Goal: Transaction & Acquisition: Subscribe to service/newsletter

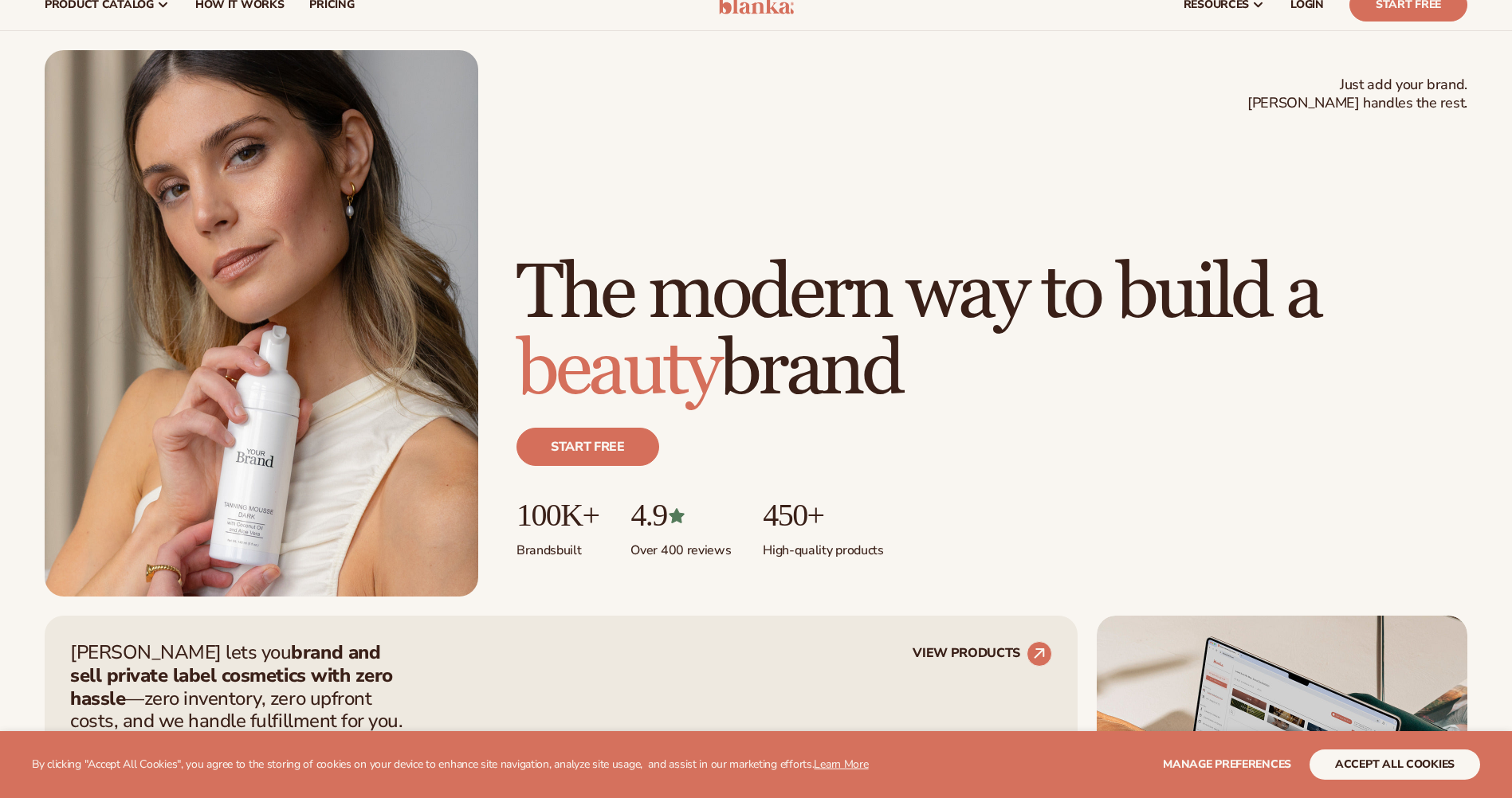
scroll to position [80, 0]
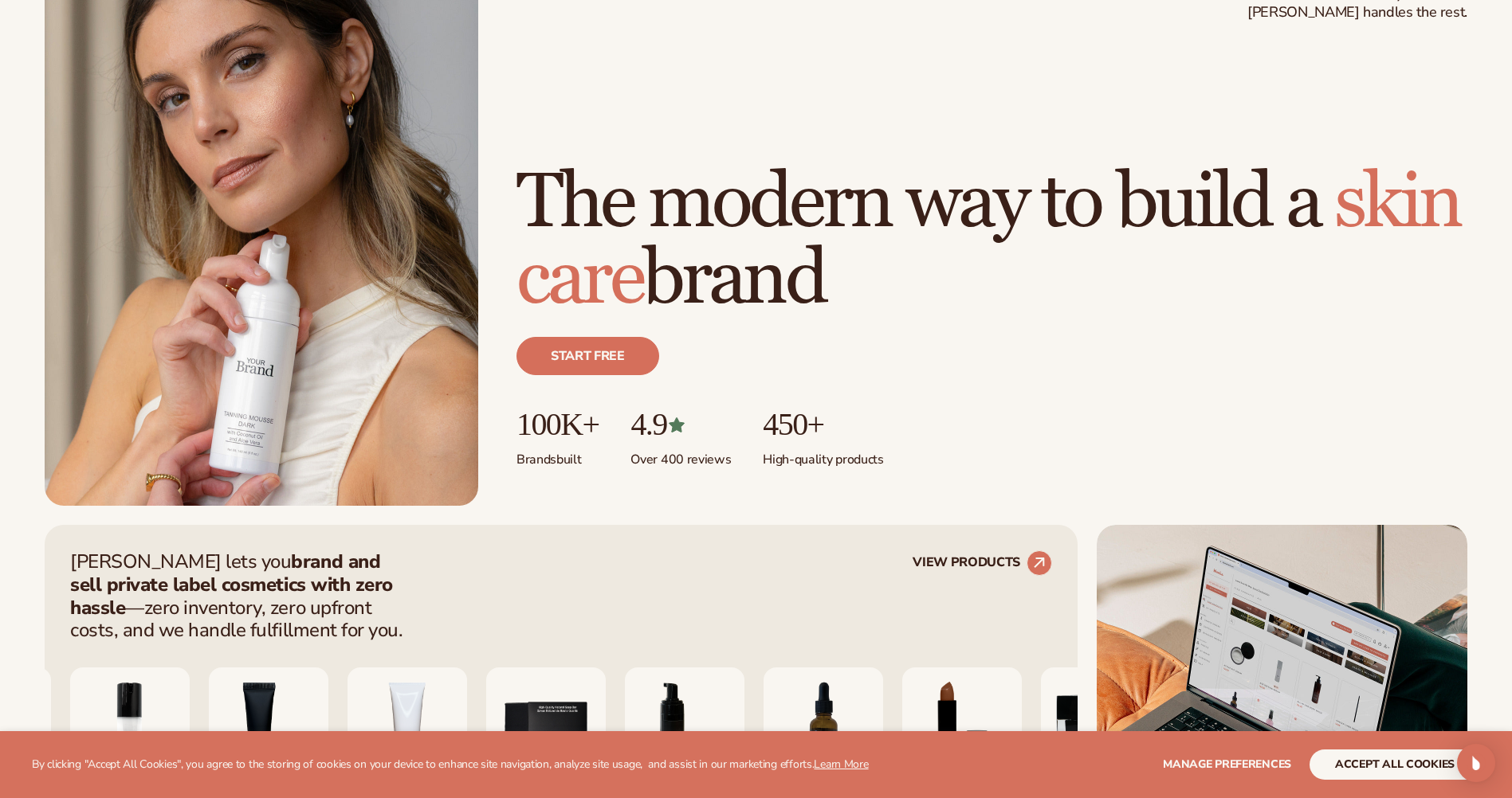
scroll to position [159, 0]
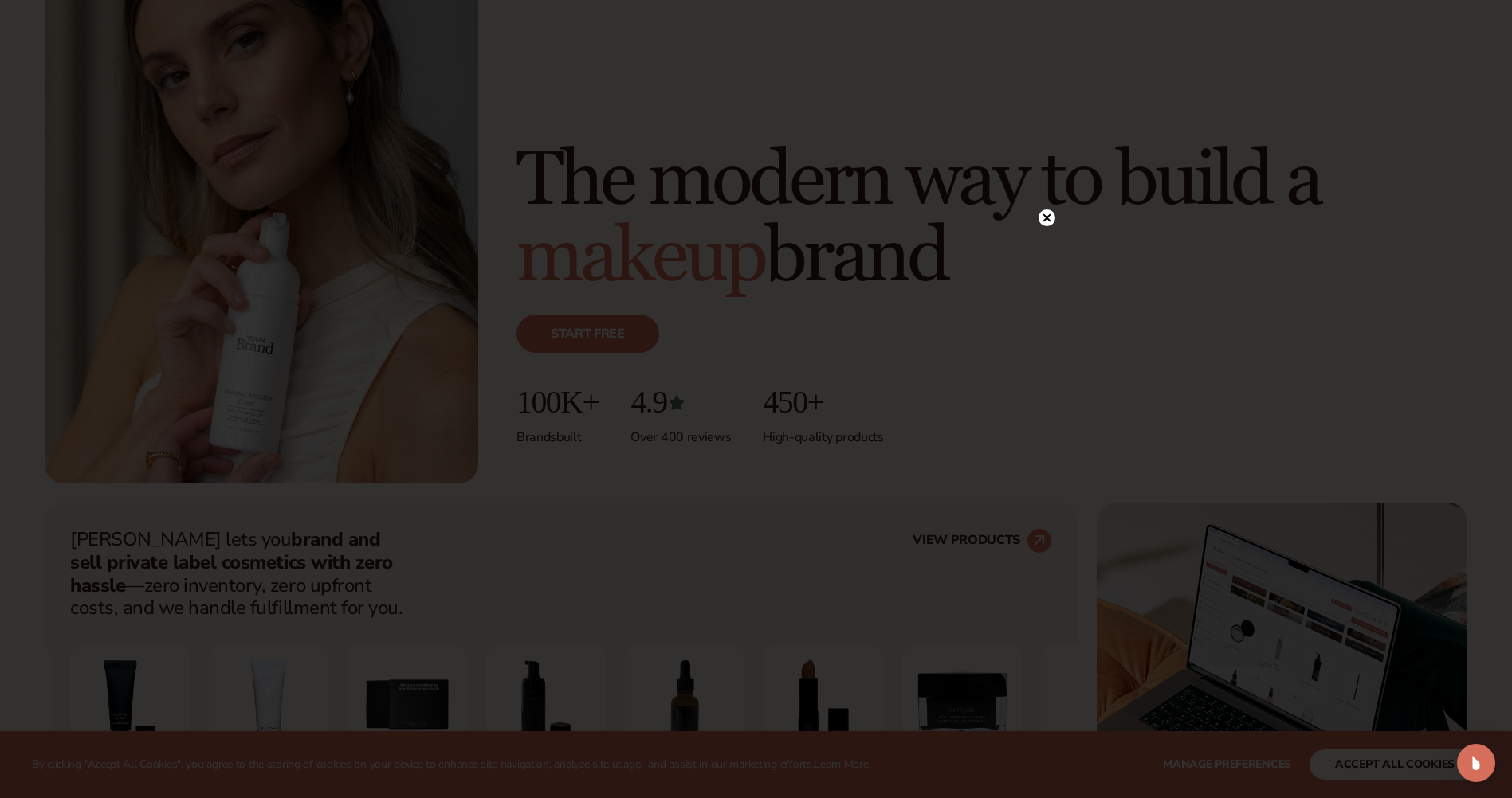
click at [1039, 214] on circle at bounding box center [1046, 217] width 17 height 17
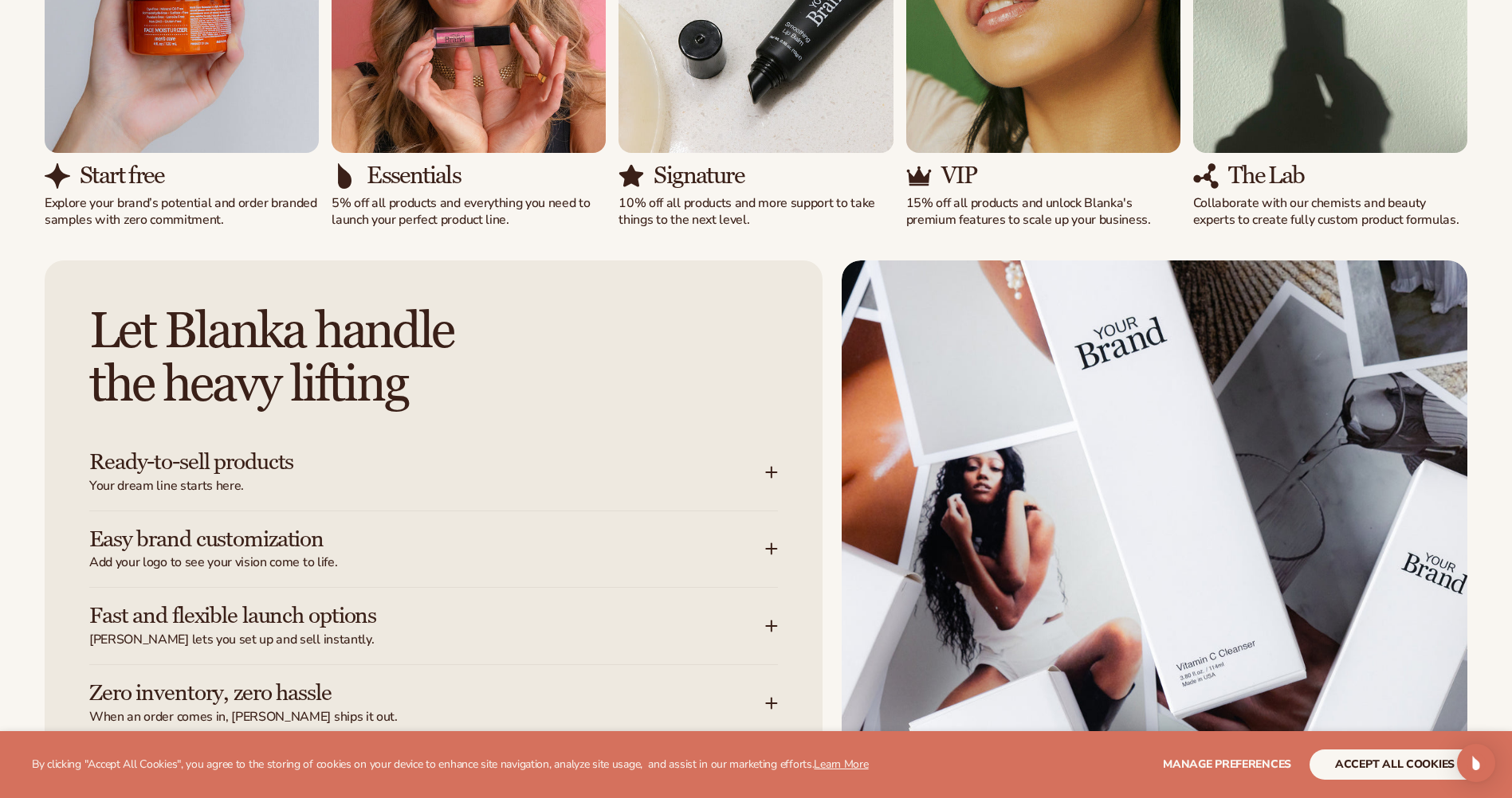
scroll to position [1673, 0]
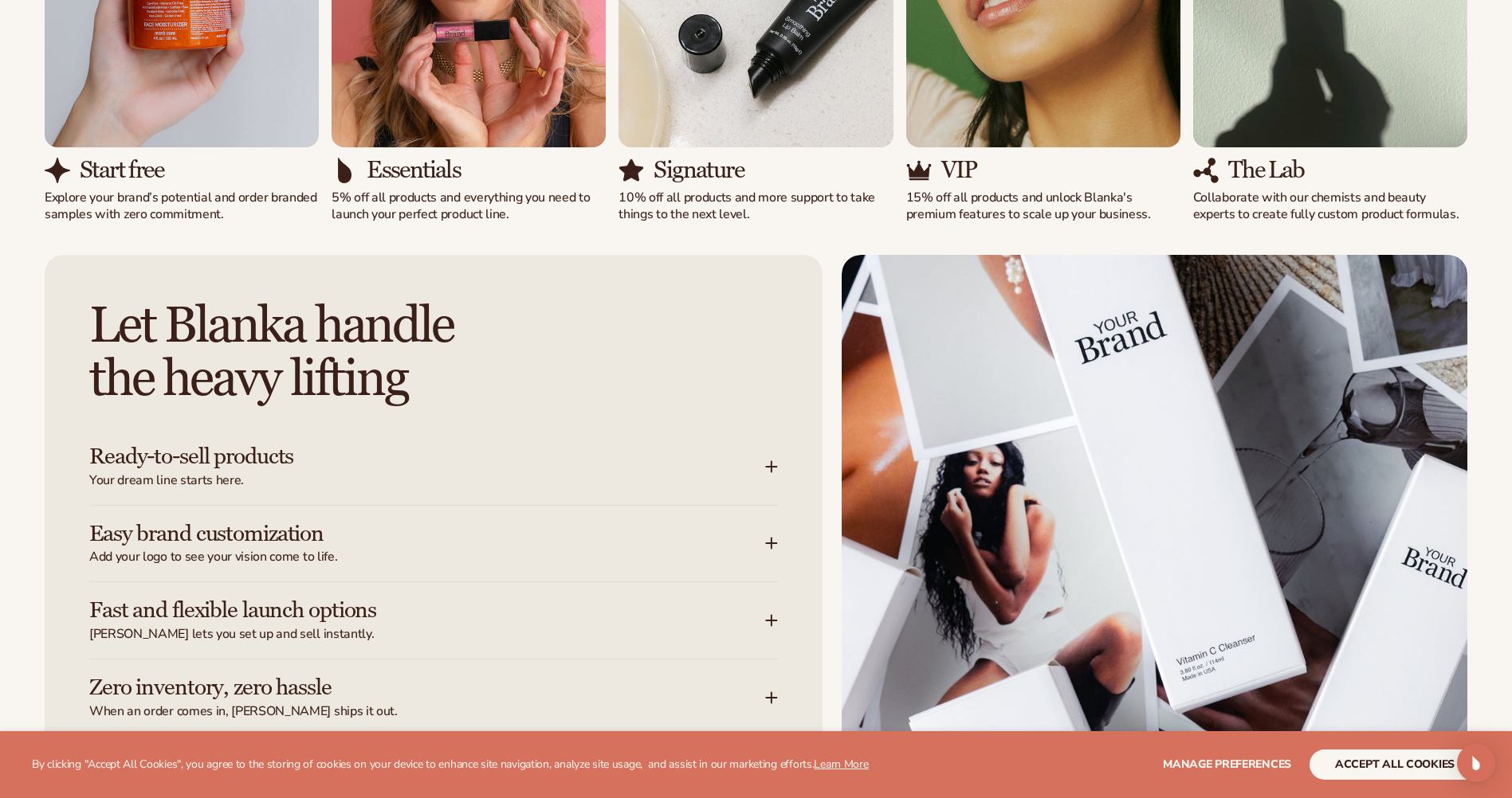
click at [775, 472] on icon at bounding box center [771, 466] width 13 height 13
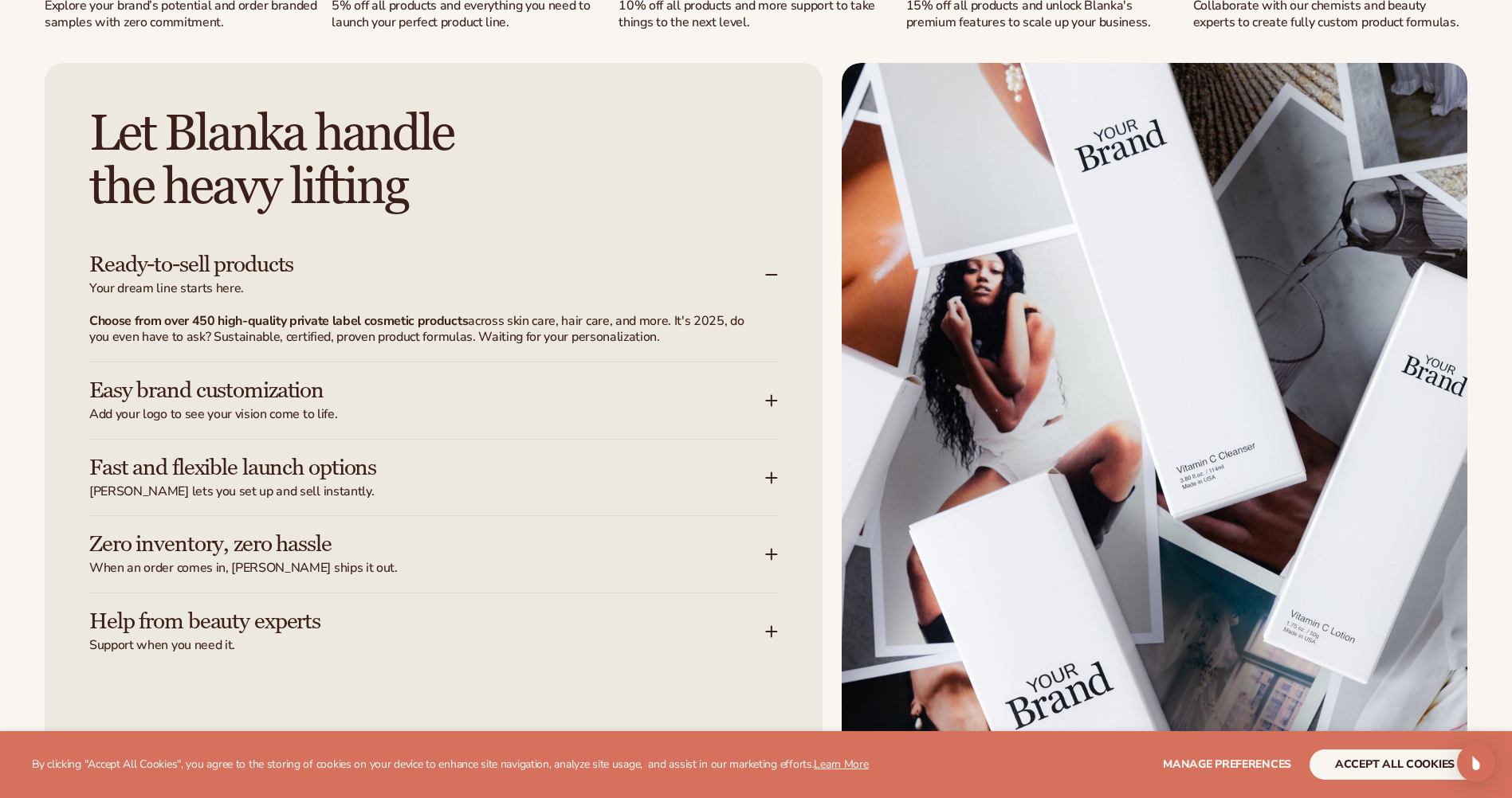
scroll to position [1912, 0]
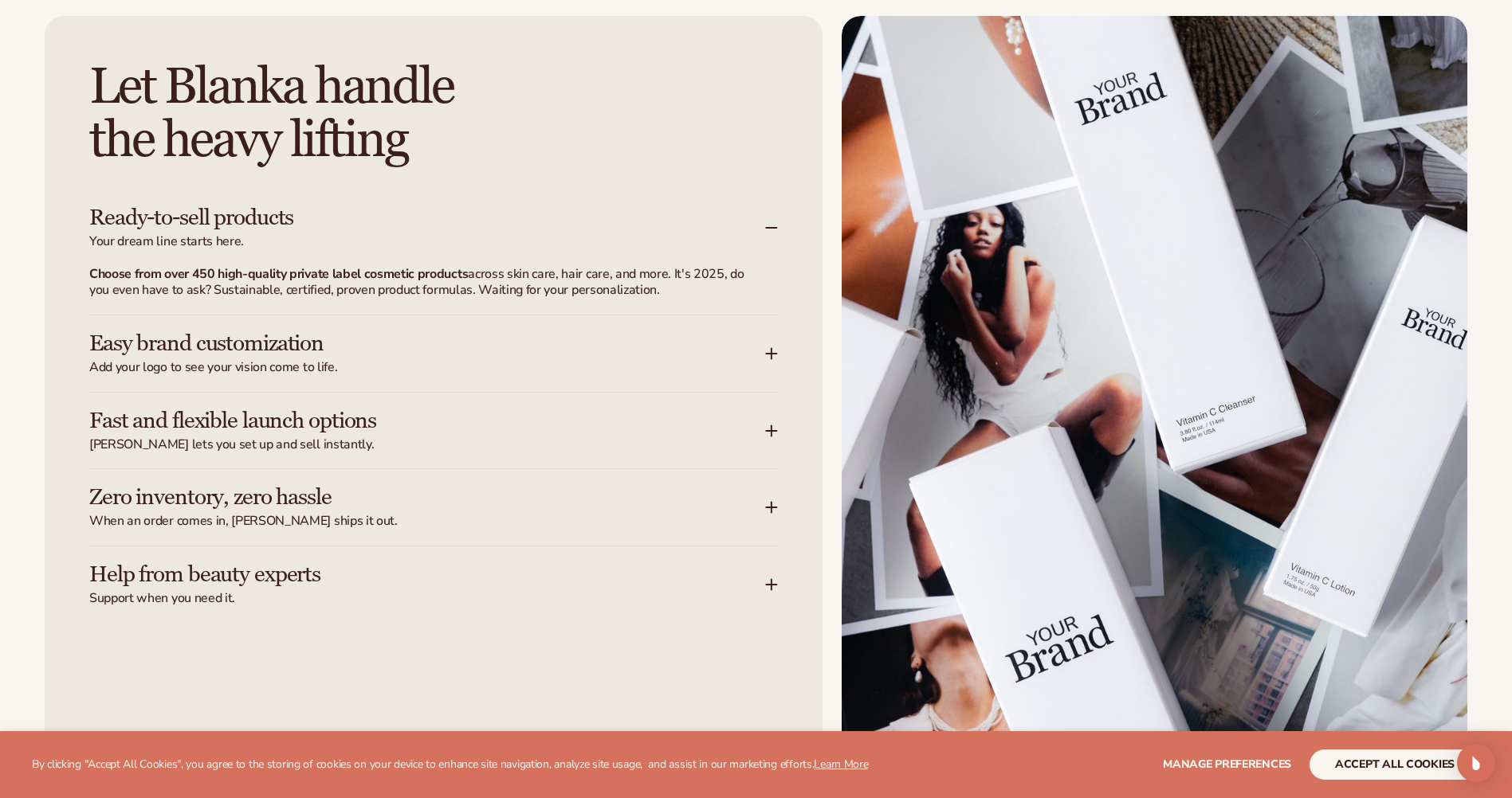
click at [777, 352] on icon at bounding box center [771, 354] width 13 height 13
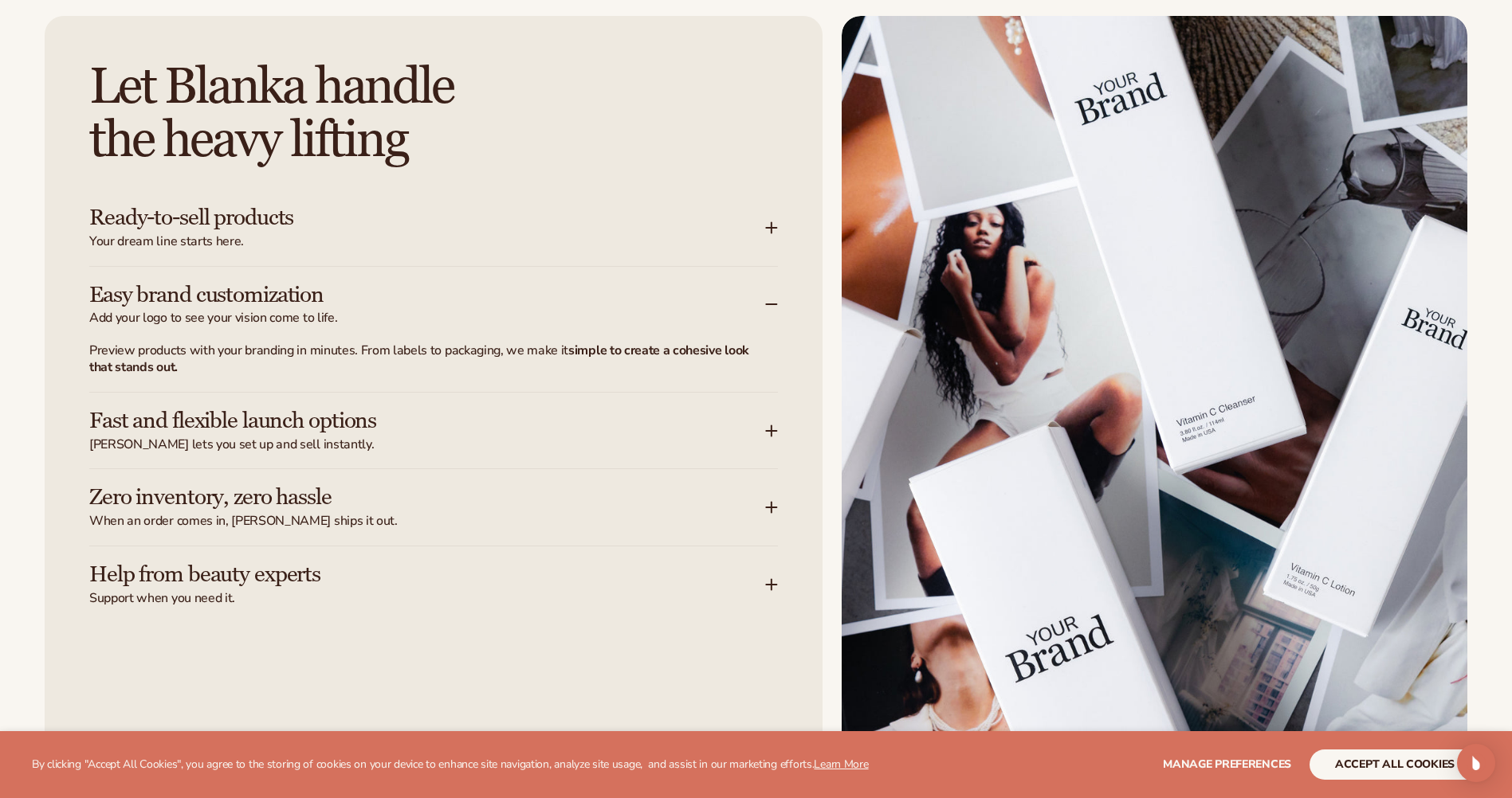
click at [765, 436] on icon at bounding box center [771, 430] width 13 height 13
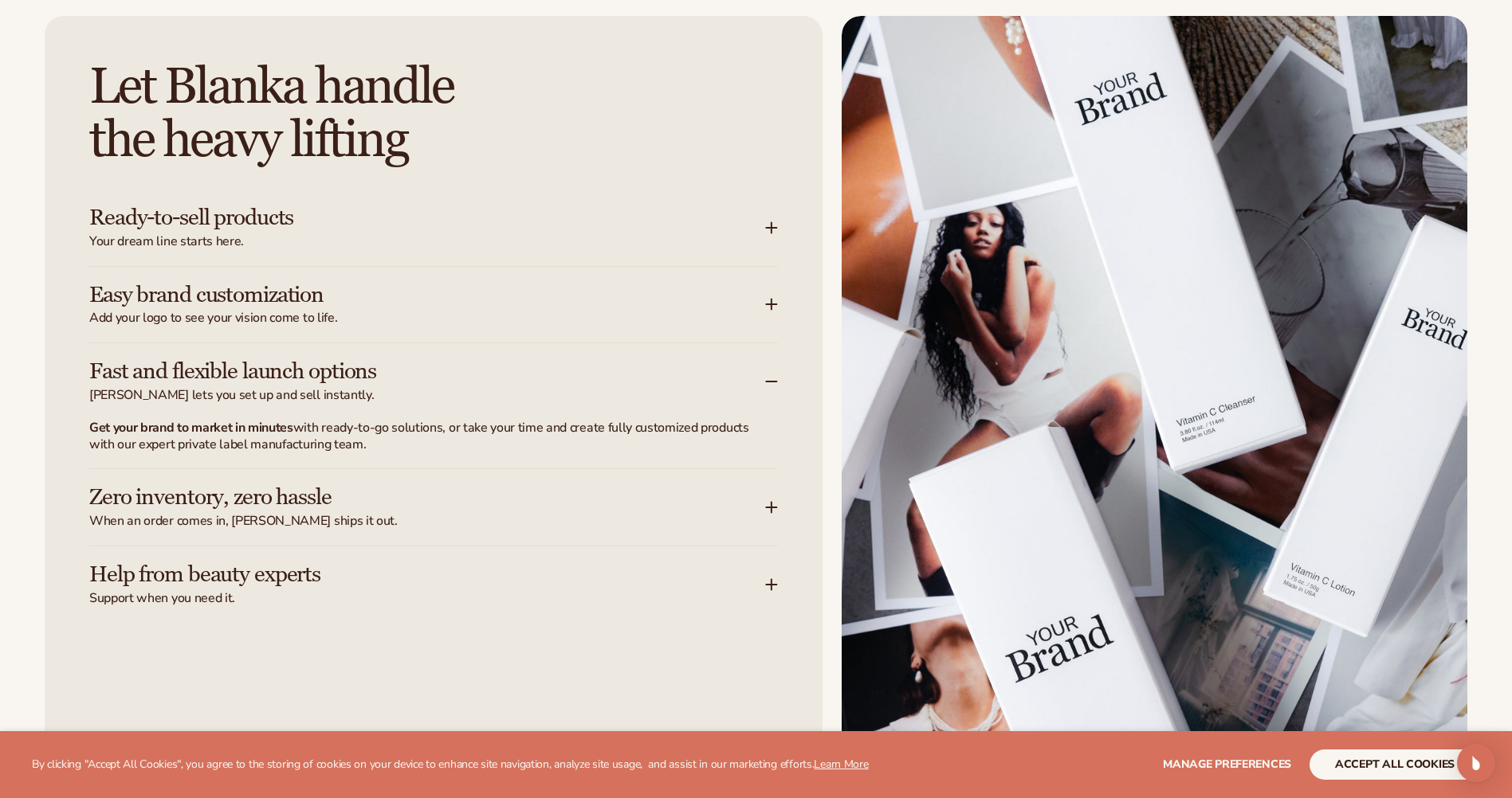
click at [770, 514] on icon at bounding box center [771, 508] width 13 height 13
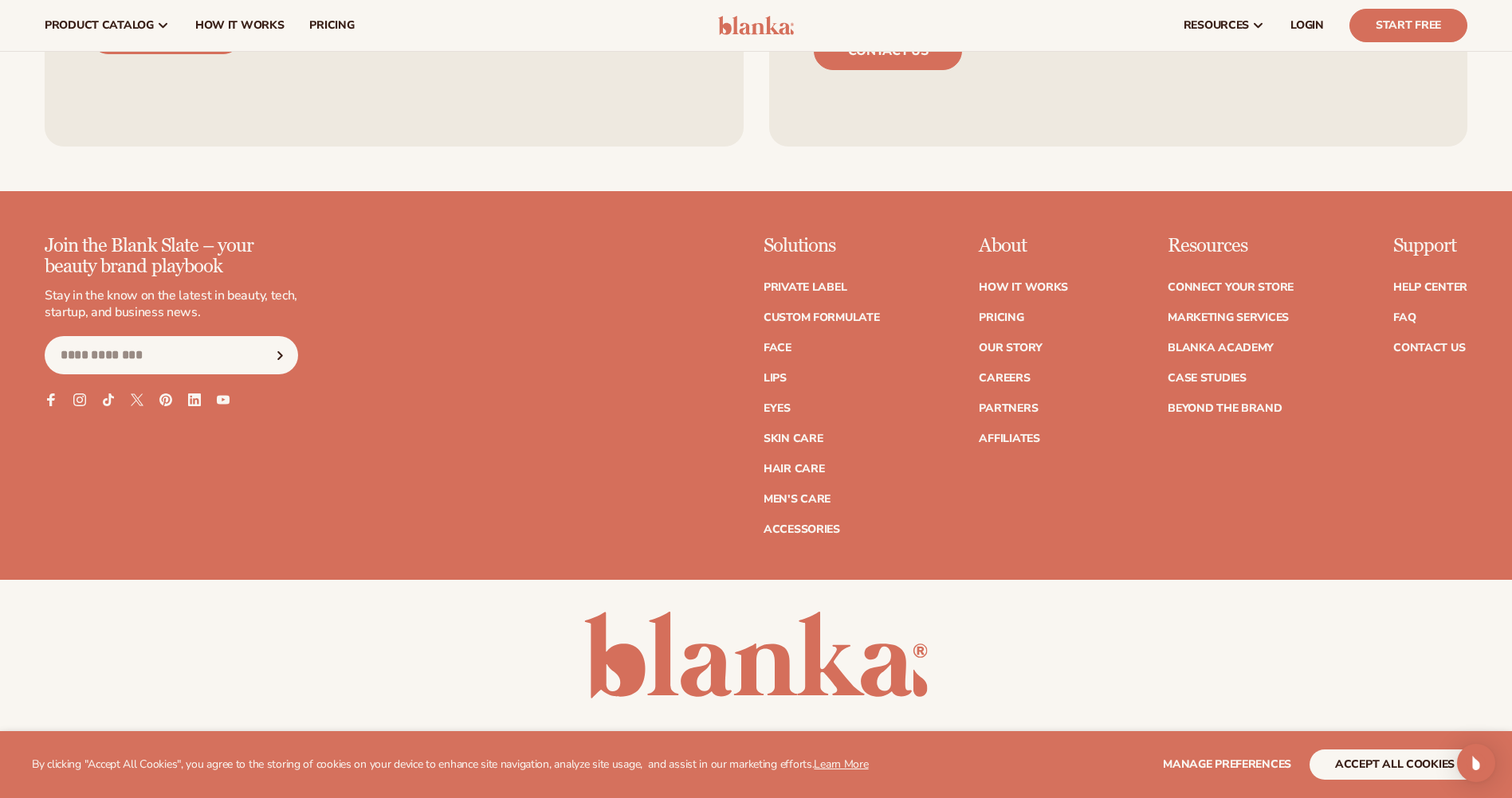
scroll to position [6772, 0]
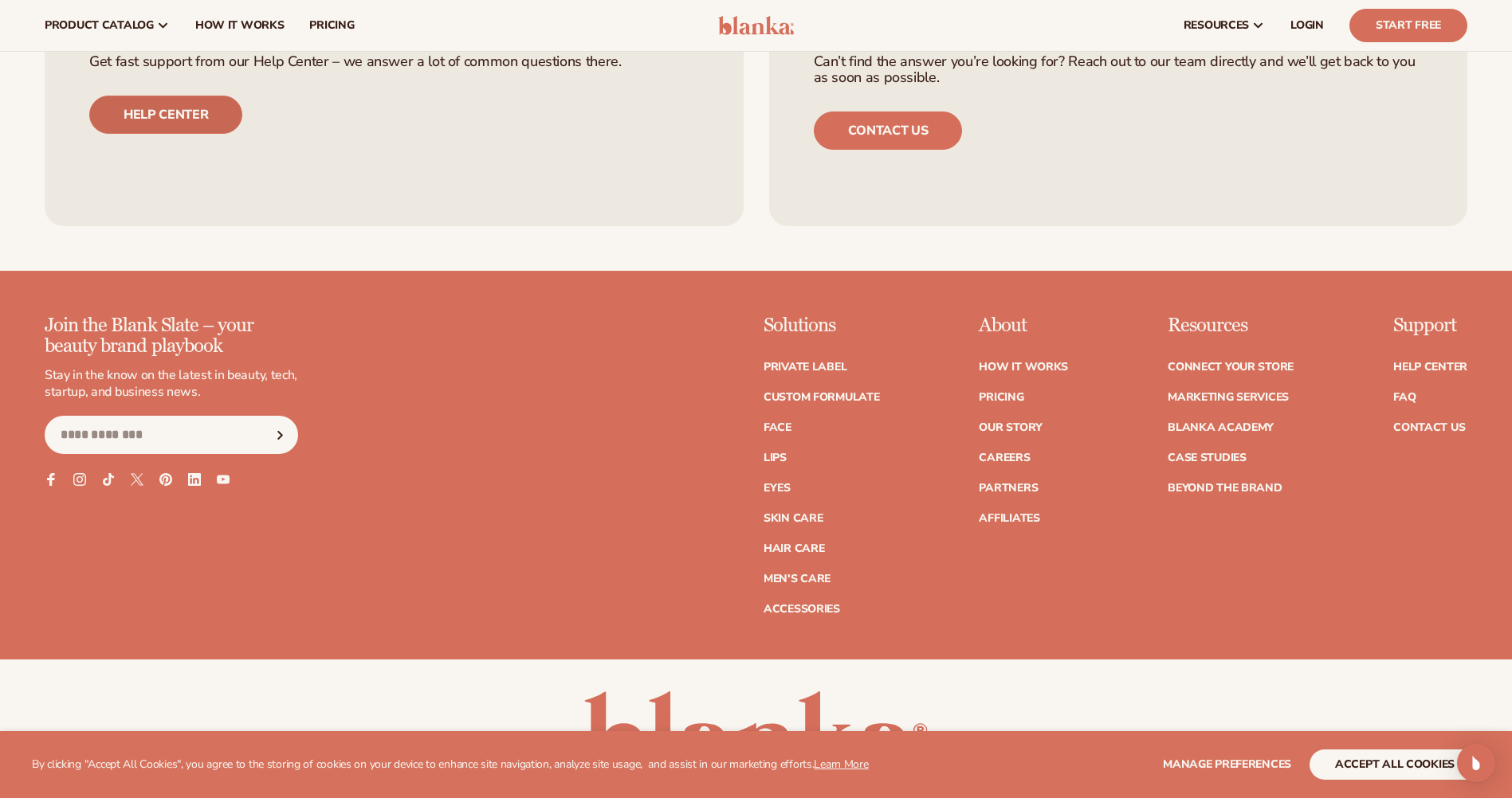
click at [187, 105] on link "Help center" at bounding box center [165, 115] width 153 height 38
click at [1019, 392] on link "Pricing" at bounding box center [1001, 397] width 45 height 11
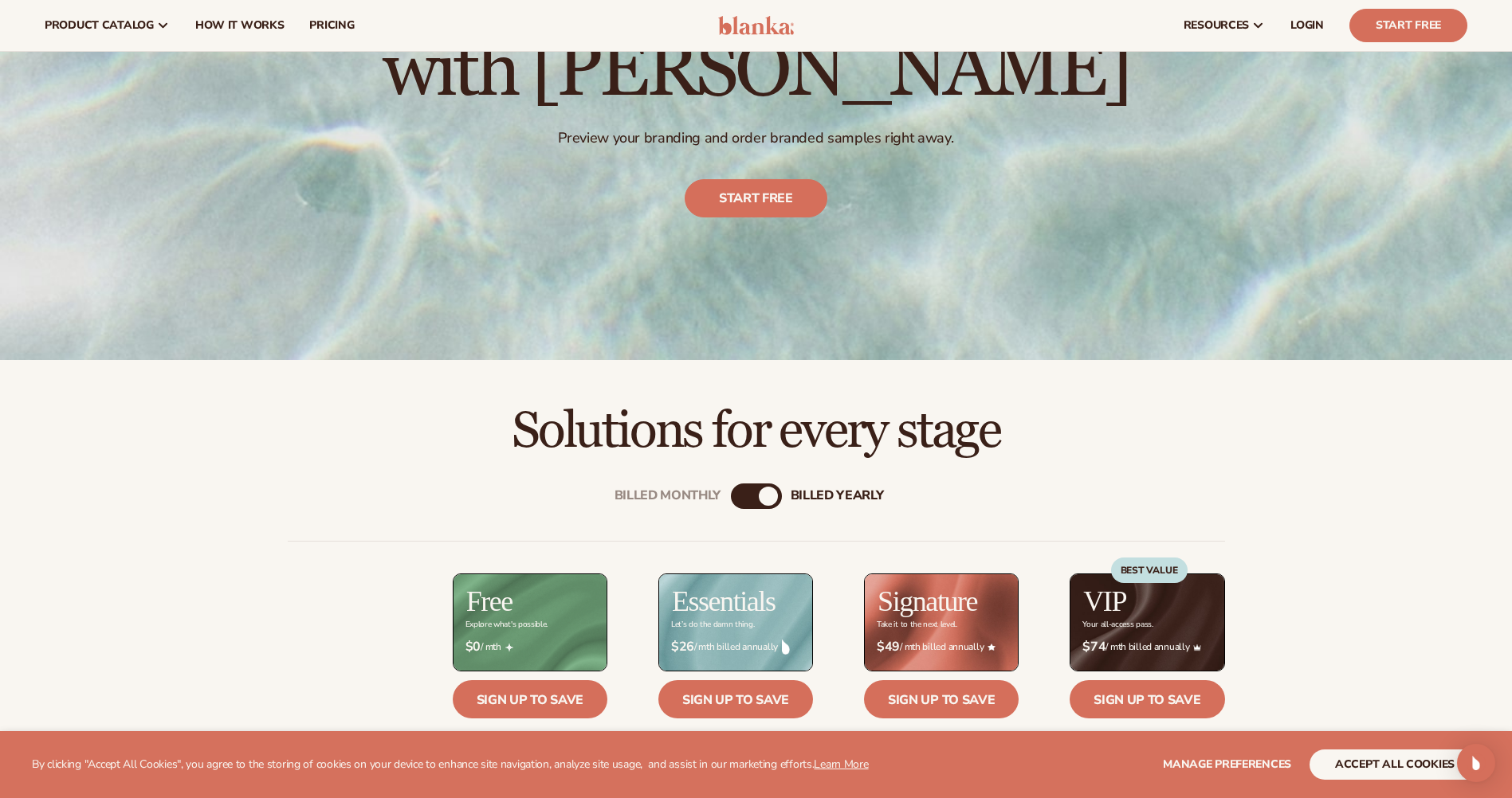
scroll to position [239, 0]
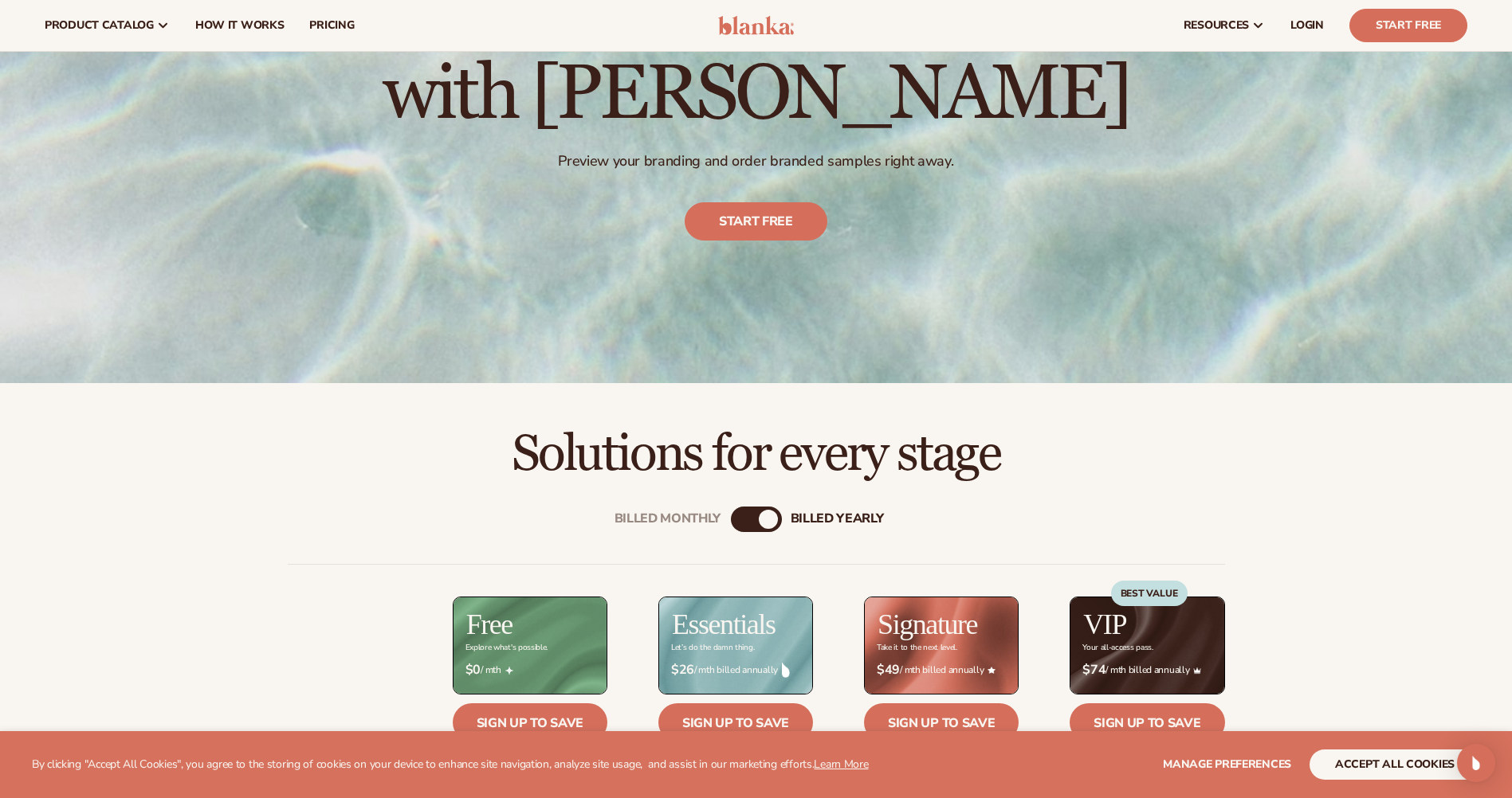
click at [759, 523] on div "Billed Monthly billed Yearly" at bounding box center [756, 519] width 51 height 25
click at [772, 522] on div "billed Yearly" at bounding box center [769, 520] width 19 height 19
drag, startPoint x: 755, startPoint y: 520, endPoint x: 705, endPoint y: 522, distance: 50.0
click at [731, 522] on div "Billed Monthly billed Yearly" at bounding box center [756, 519] width 51 height 25
drag, startPoint x: 705, startPoint y: 522, endPoint x: 761, endPoint y: 522, distance: 56.0
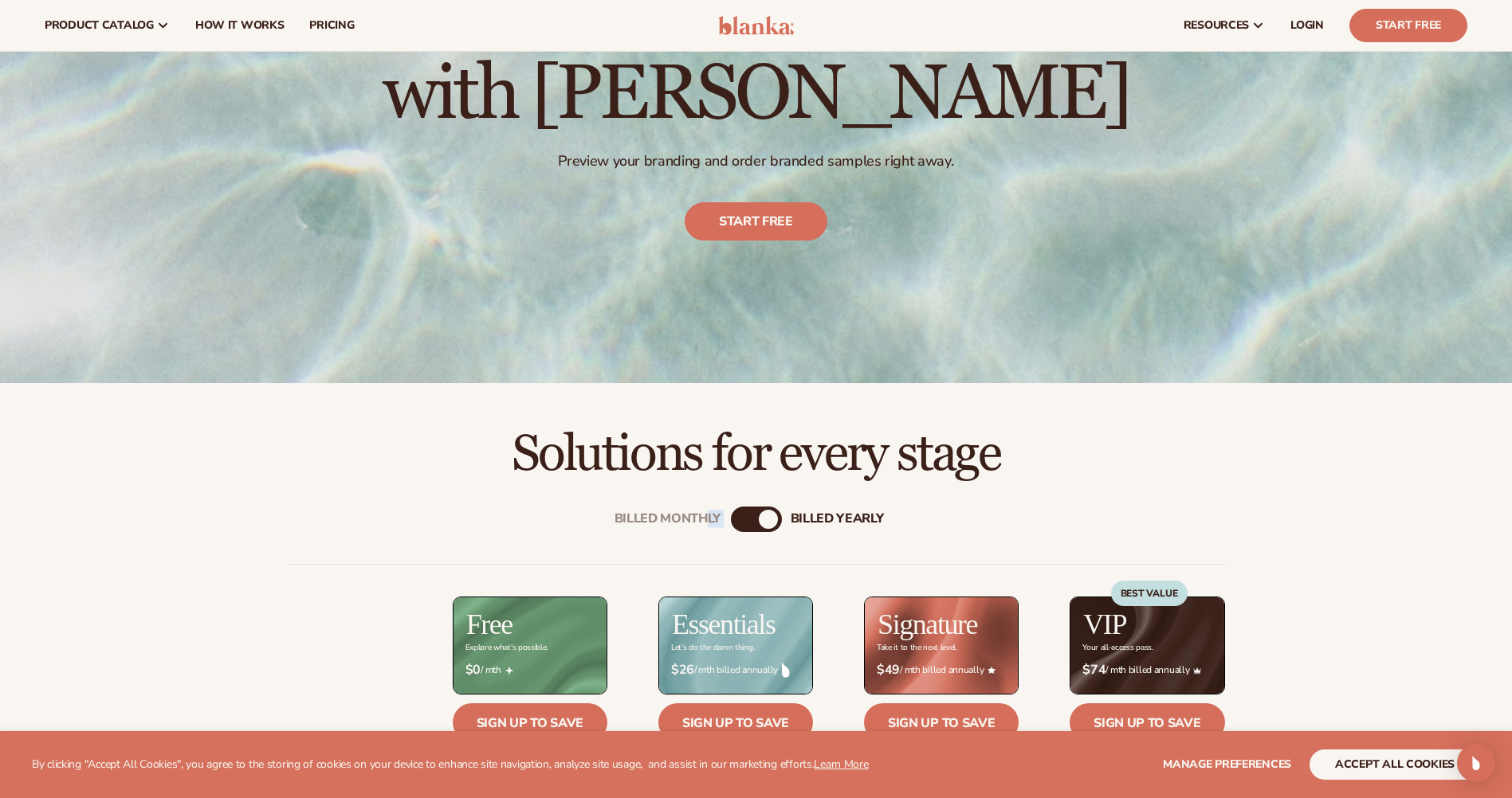
click at [761, 522] on div "billed Yearly" at bounding box center [769, 520] width 19 height 19
drag, startPoint x: 761, startPoint y: 522, endPoint x: 1013, endPoint y: 523, distance: 252.0
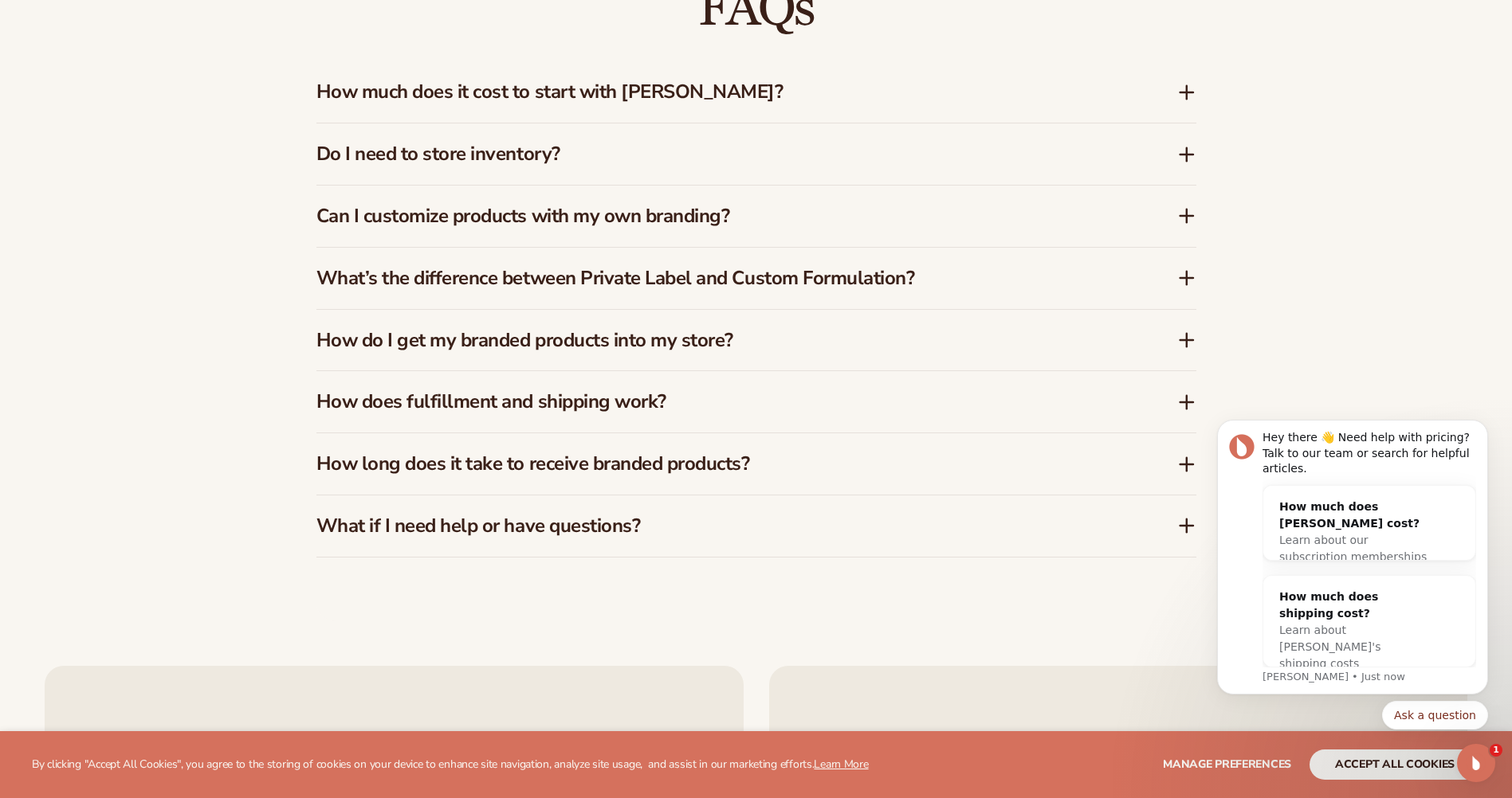
scroll to position [2629, 0]
click at [1183, 88] on icon at bounding box center [1187, 91] width 19 height 19
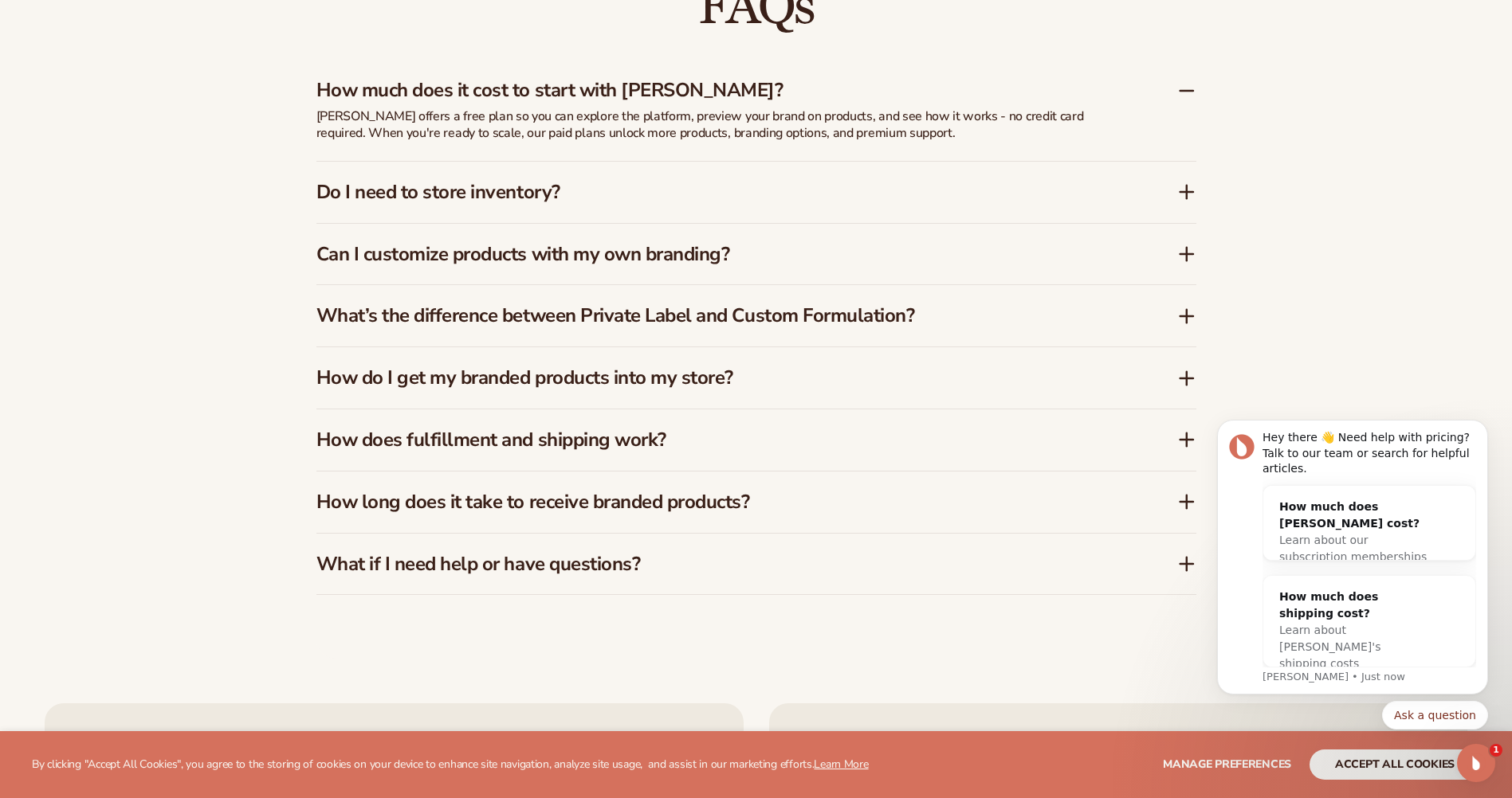
click at [1189, 192] on icon at bounding box center [1186, 192] width 13 height 0
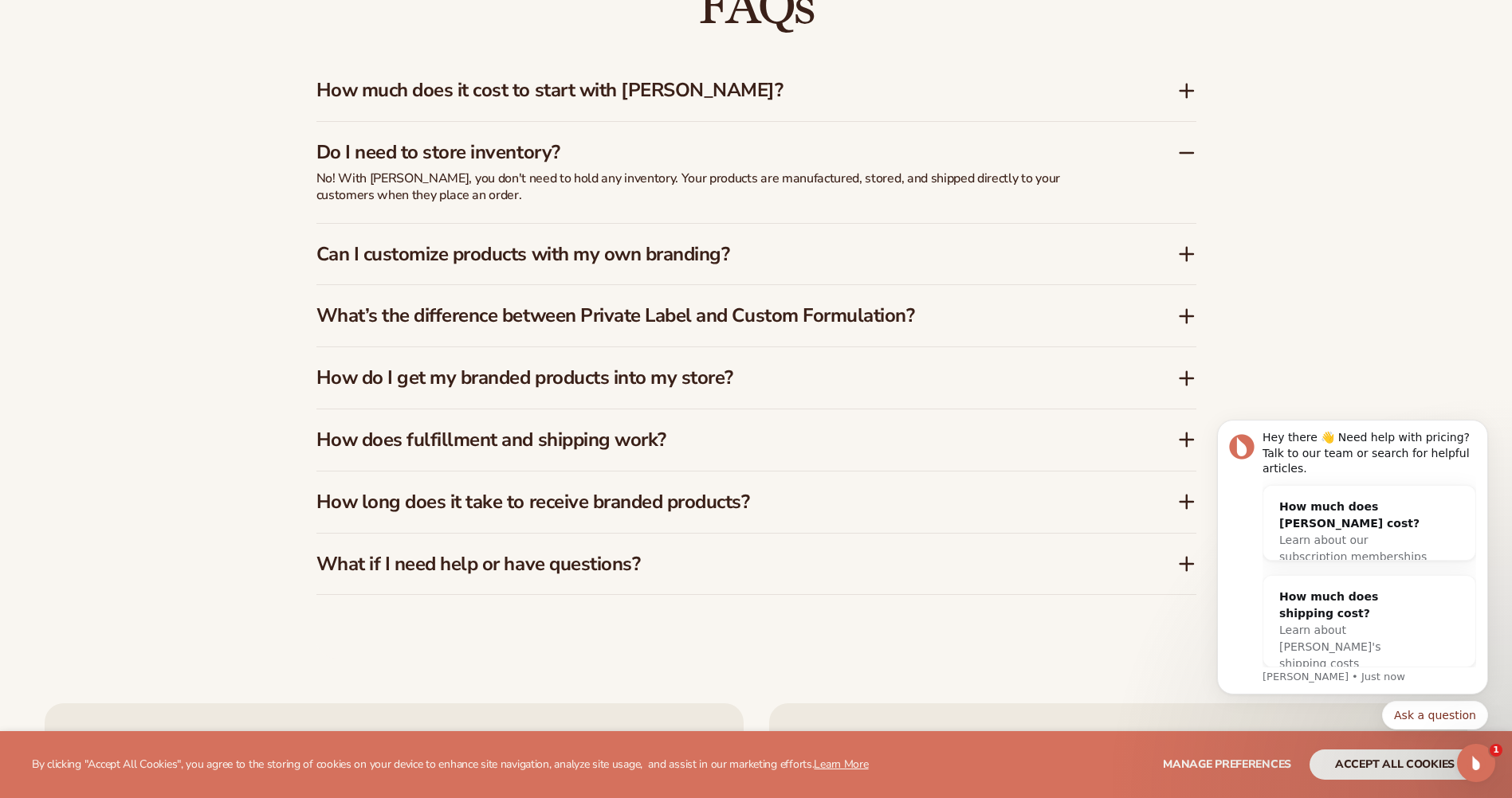
click at [1198, 259] on div "FAQs How much does it cost to start with [PERSON_NAME]? [PERSON_NAME] offers a …" at bounding box center [756, 288] width 969 height 742
click at [1198, 257] on div "FAQs How much does it cost to start with [PERSON_NAME]? [PERSON_NAME] offers a …" at bounding box center [756, 288] width 969 height 742
click at [1189, 256] on icon at bounding box center [1187, 255] width 19 height 19
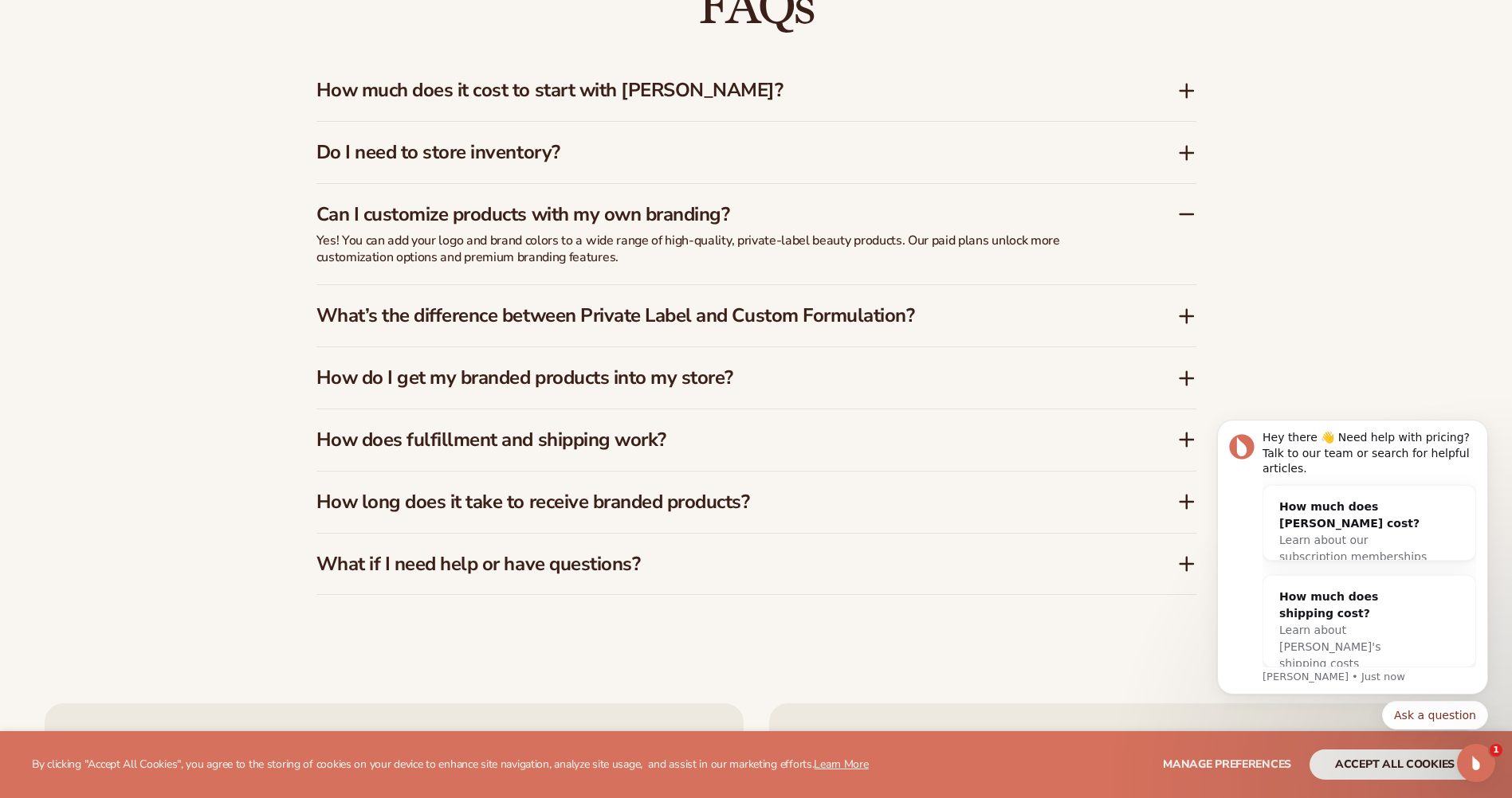
click at [1189, 318] on icon at bounding box center [1187, 317] width 19 height 19
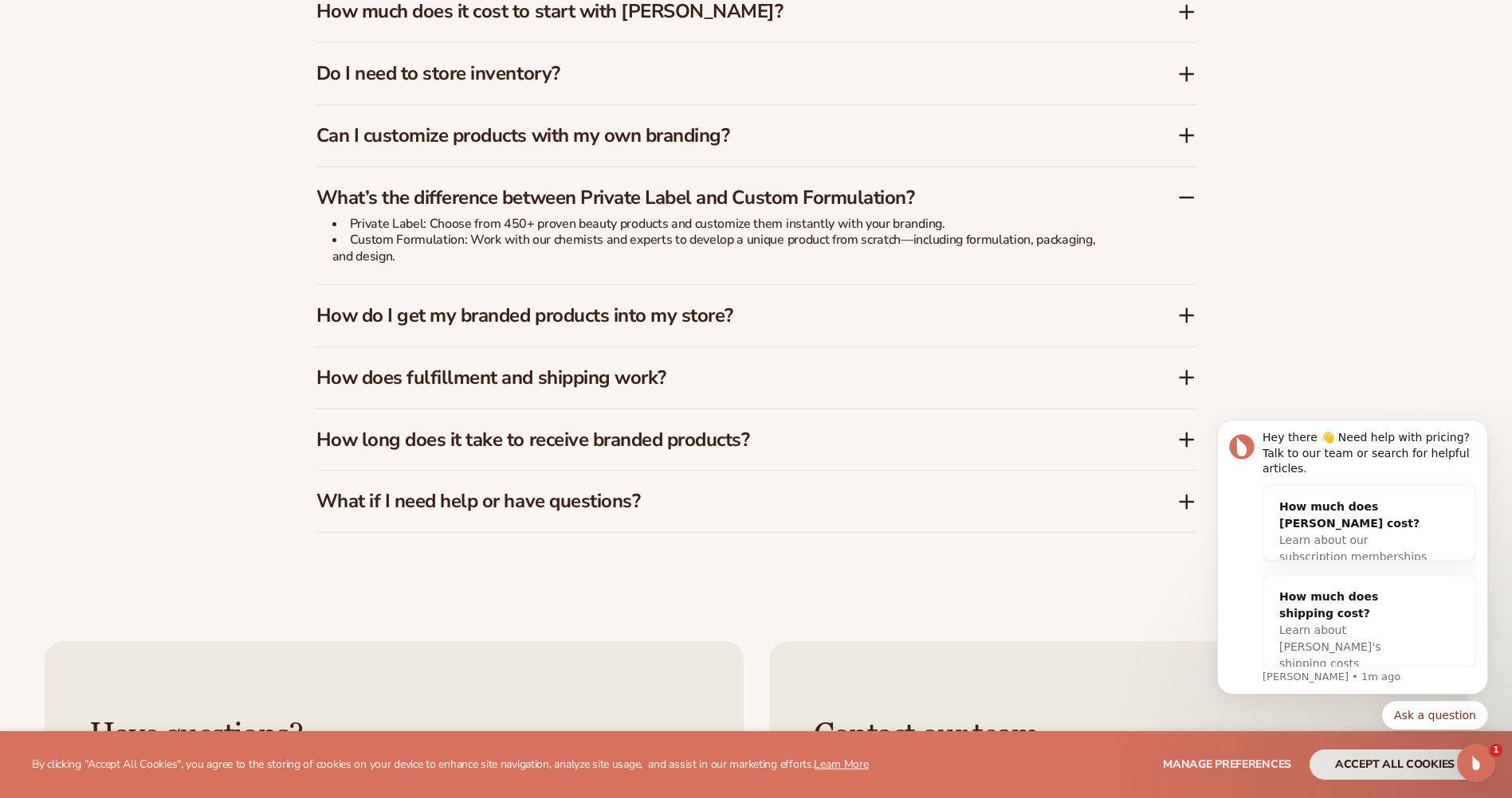
scroll to position [2709, 0]
click at [1191, 314] on icon at bounding box center [1187, 315] width 19 height 19
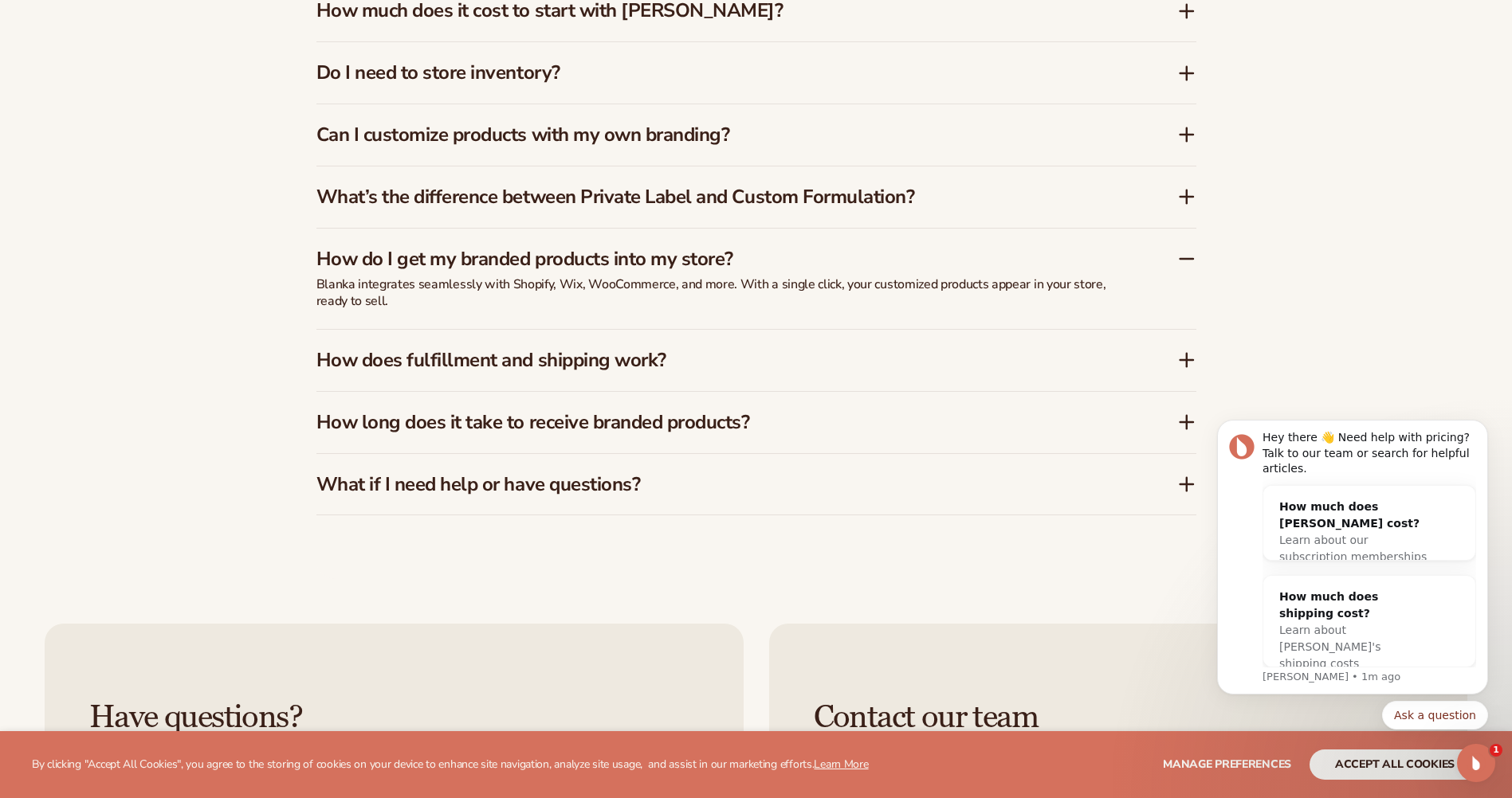
click at [1185, 361] on icon at bounding box center [1187, 360] width 19 height 19
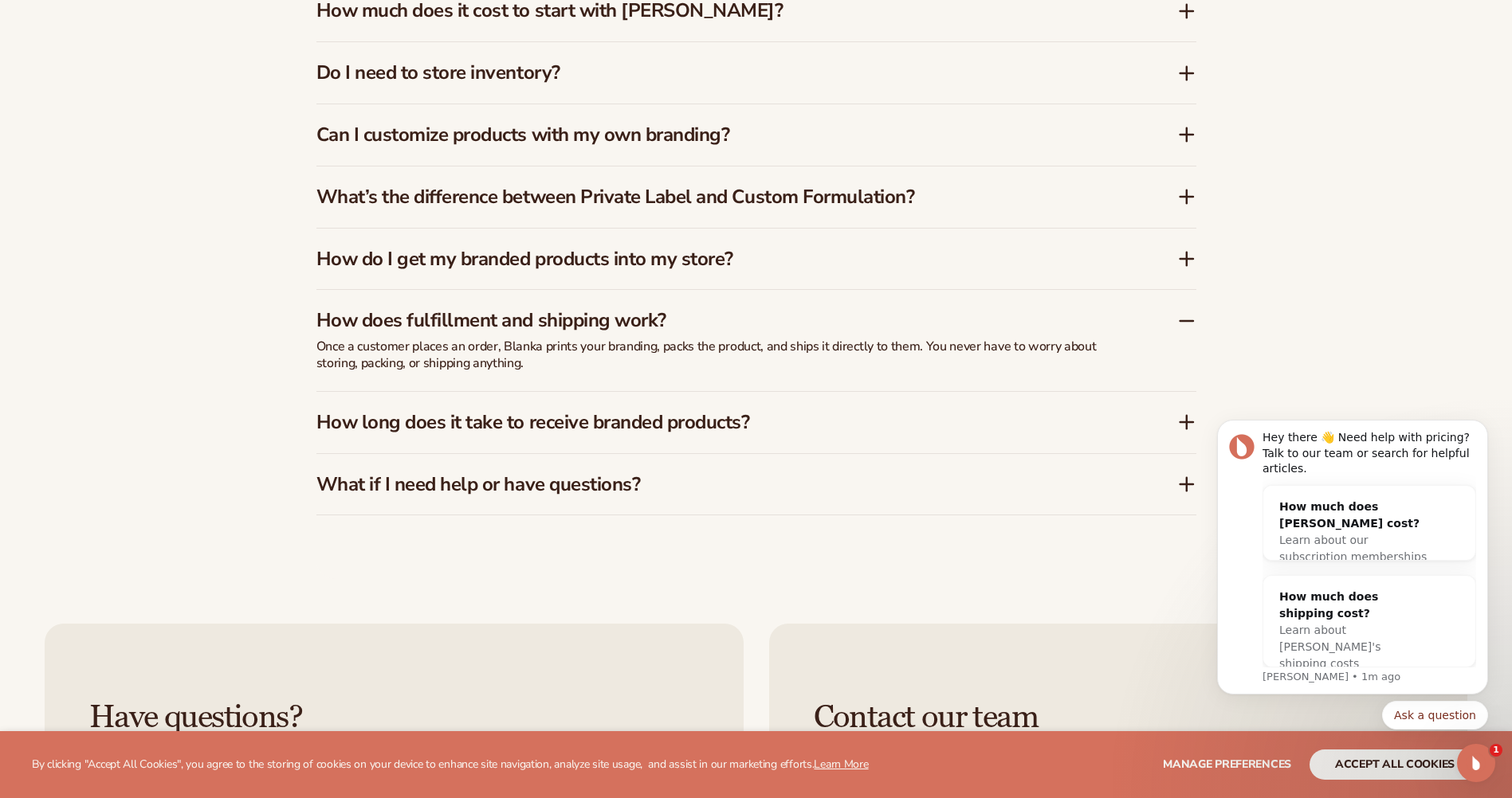
click at [1189, 423] on icon at bounding box center [1186, 423] width 13 height 0
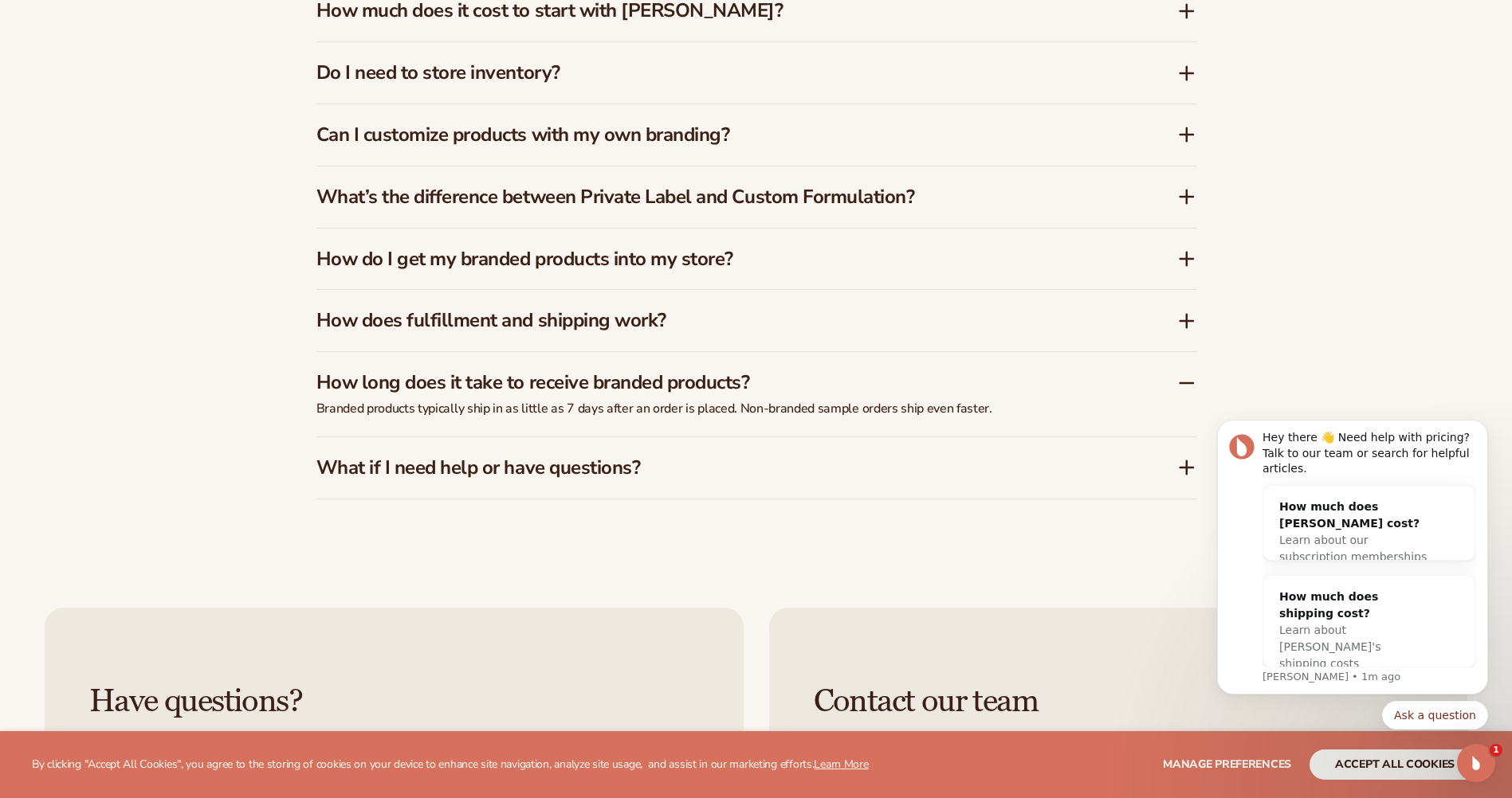
click at [1184, 467] on icon at bounding box center [1187, 468] width 19 height 19
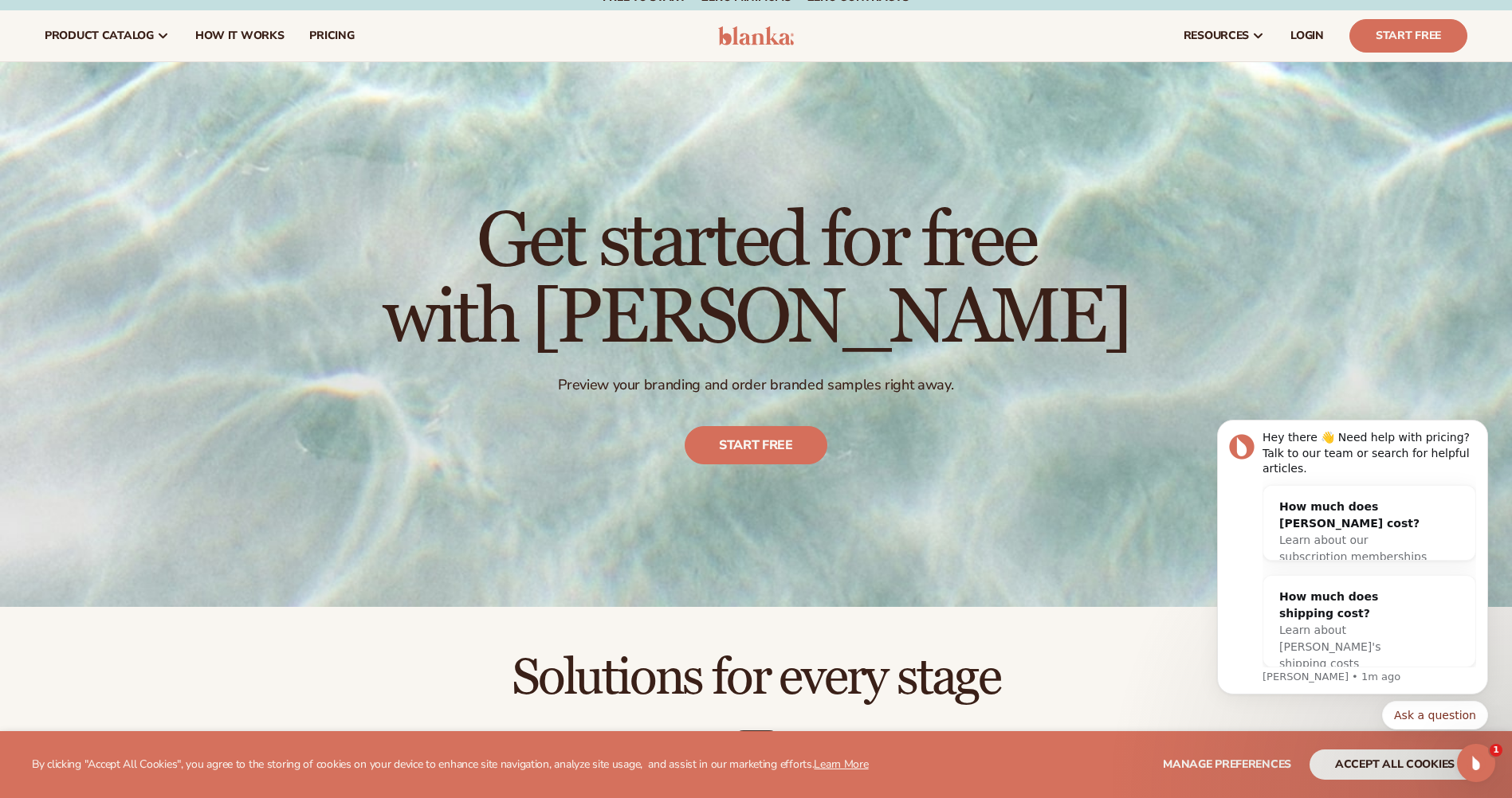
scroll to position [0, 0]
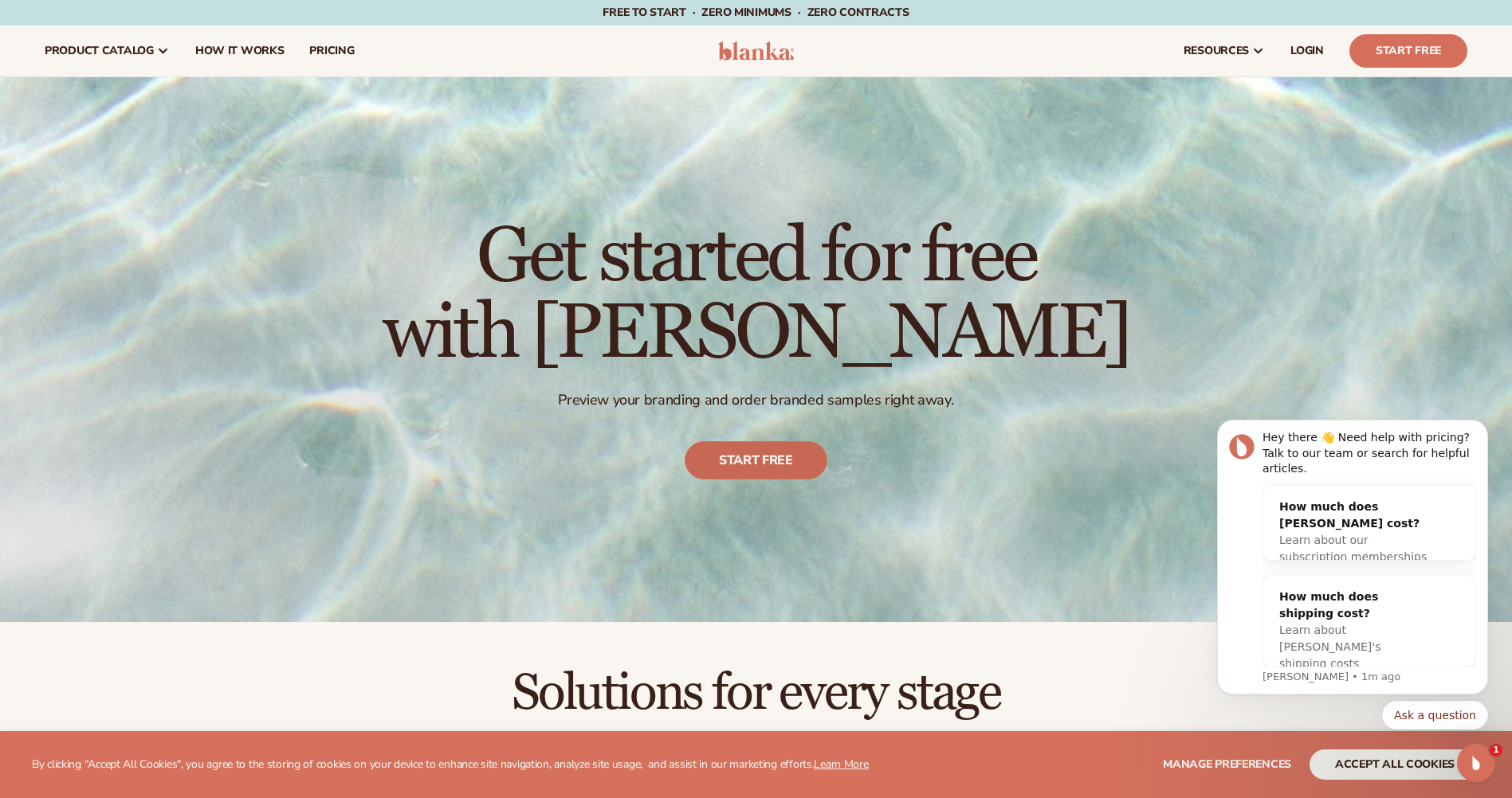
click at [756, 461] on link "Start free" at bounding box center [756, 461] width 143 height 38
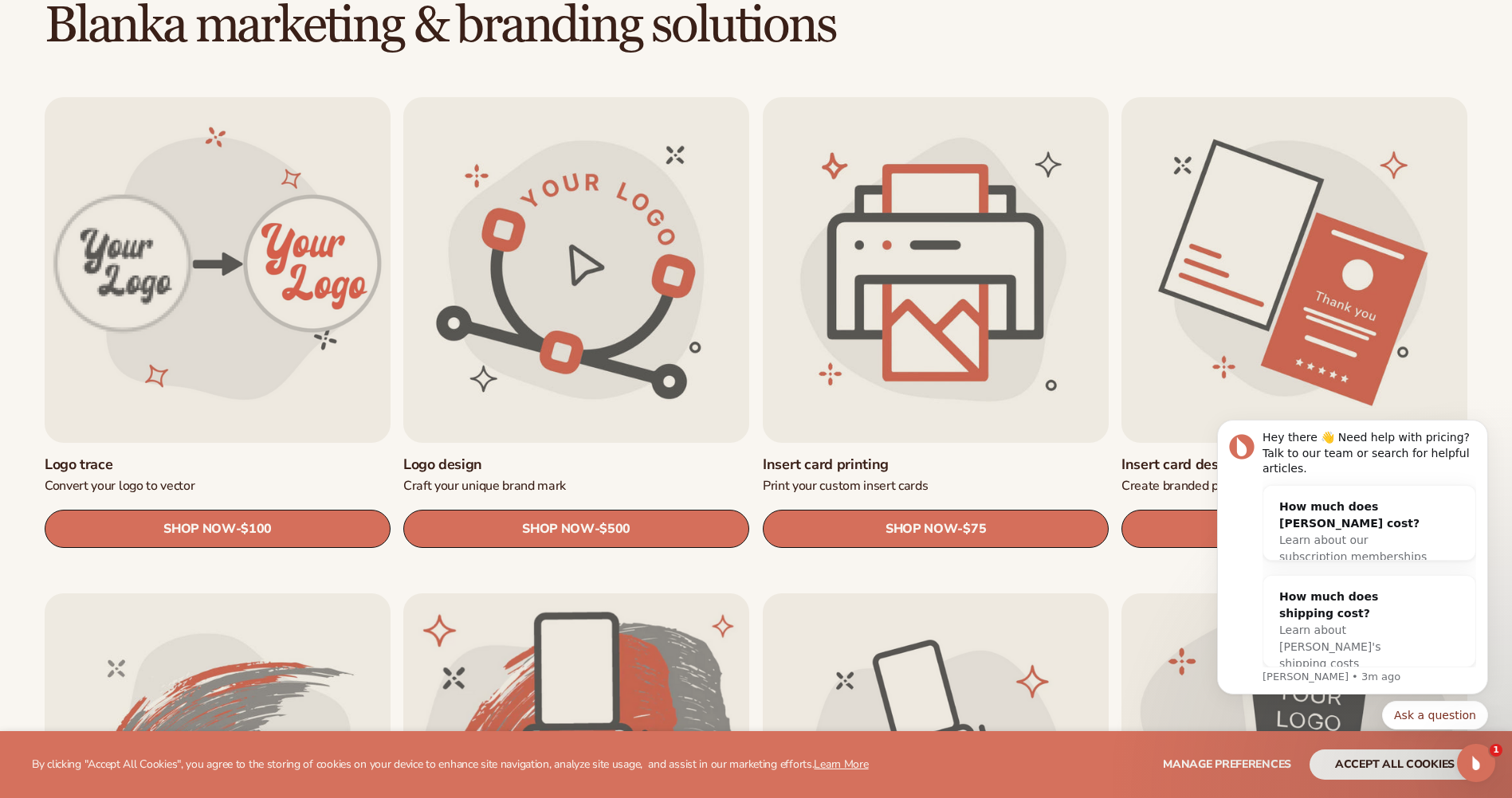
scroll to position [478, 0]
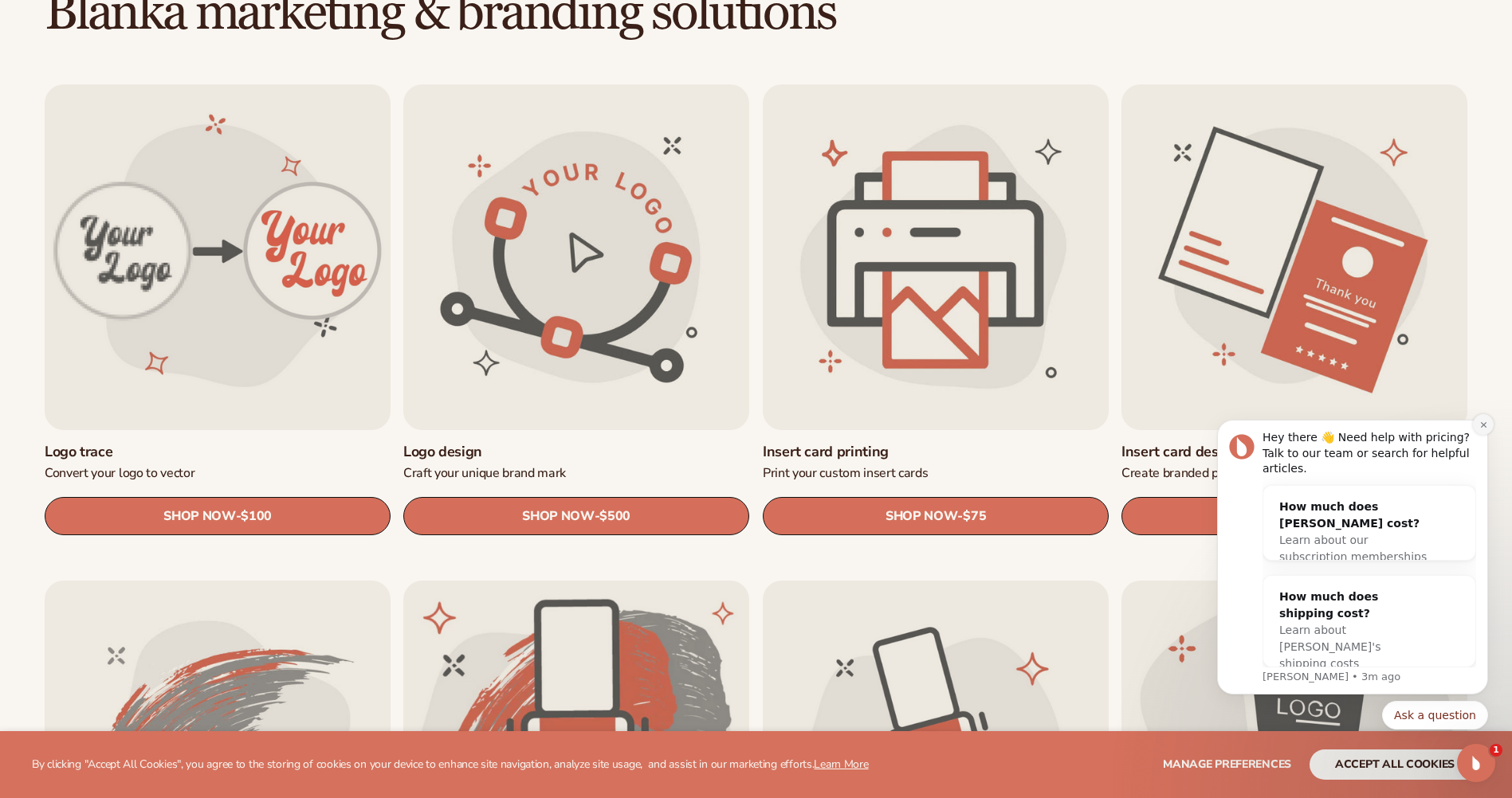
click at [1486, 430] on icon "Dismiss notification" at bounding box center [1484, 425] width 9 height 9
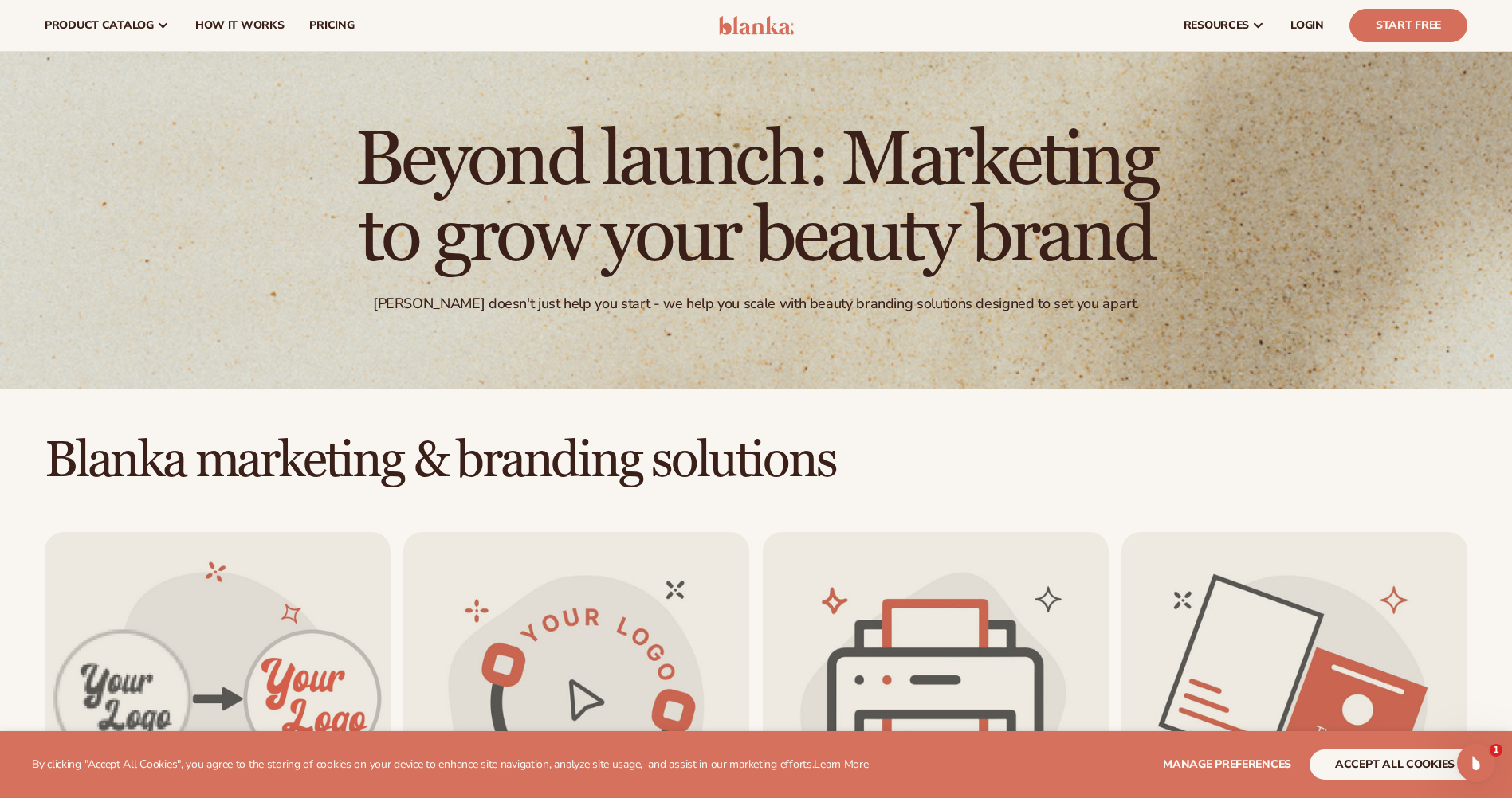
scroll to position [0, 0]
